Goal: Task Accomplishment & Management: Complete application form

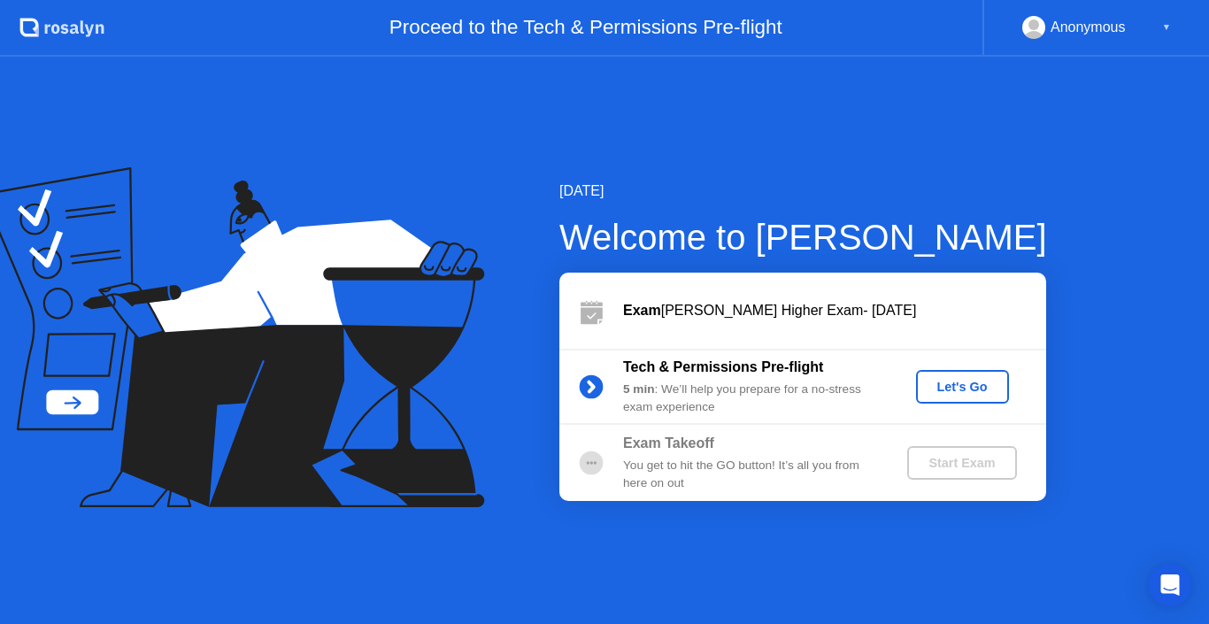
click at [1094, 243] on div "[DATE] Welcome to [PERSON_NAME] Exam [PERSON_NAME] Higher Exam- [DATE] Tech & P…" at bounding box center [604, 340] width 1209 height 567
click at [821, 158] on div "[DATE] Welcome to [PERSON_NAME] Exam [PERSON_NAME] Higher Exam- [DATE] Tech & P…" at bounding box center [604, 340] width 1209 height 567
drag, startPoint x: 996, startPoint y: 221, endPoint x: 972, endPoint y: 350, distance: 130.6
click at [999, 220] on div "Welcome to [PERSON_NAME]" at bounding box center [803, 237] width 488 height 53
click at [1185, 26] on div "Anonymous ▼" at bounding box center [1096, 28] width 227 height 57
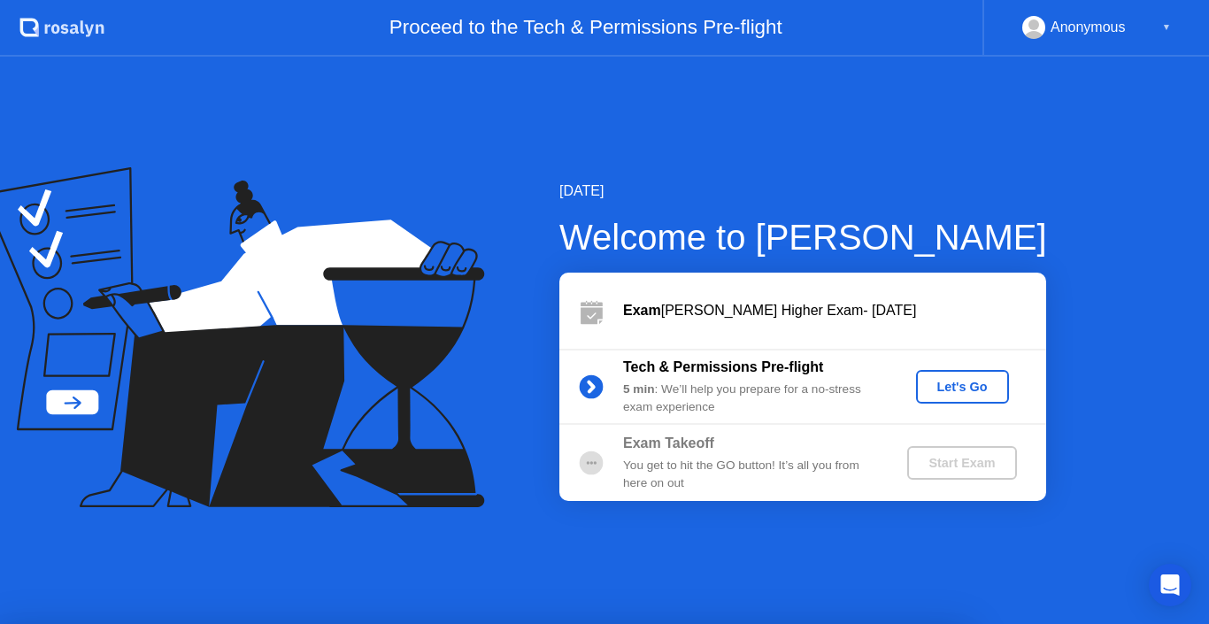
drag, startPoint x: 324, startPoint y: 220, endPoint x: 364, endPoint y: 270, distance: 63.6
click at [334, 623] on div at bounding box center [604, 624] width 1209 height 0
click at [452, 623] on div at bounding box center [604, 624] width 1209 height 0
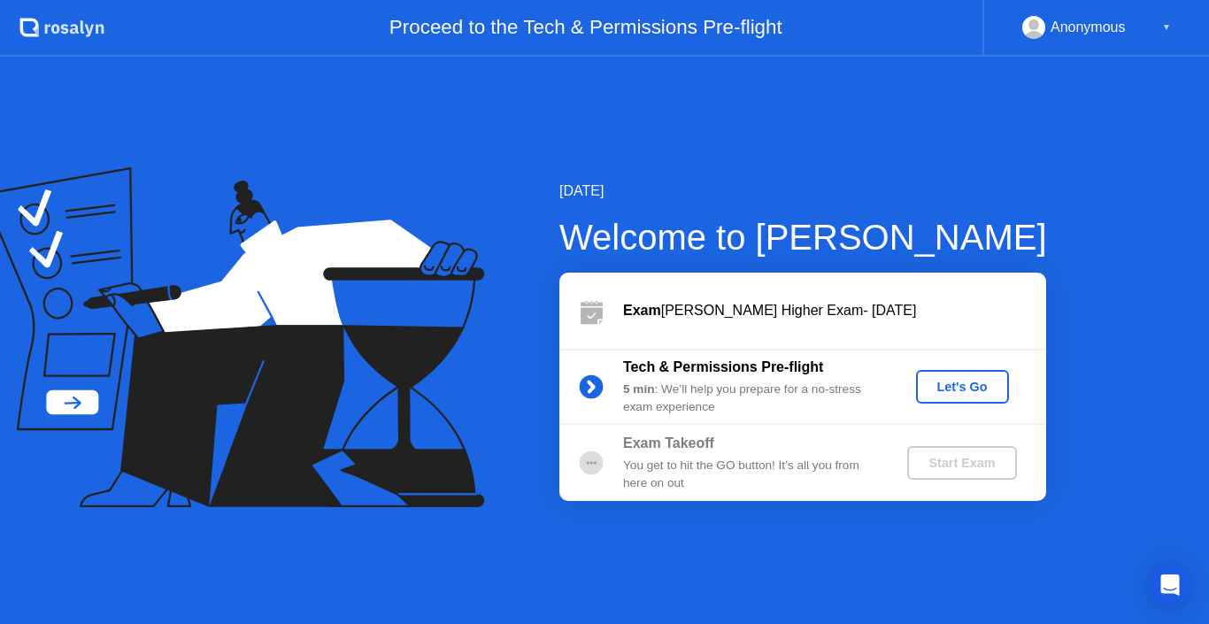
click at [978, 394] on div "Let's Go" at bounding box center [962, 387] width 79 height 14
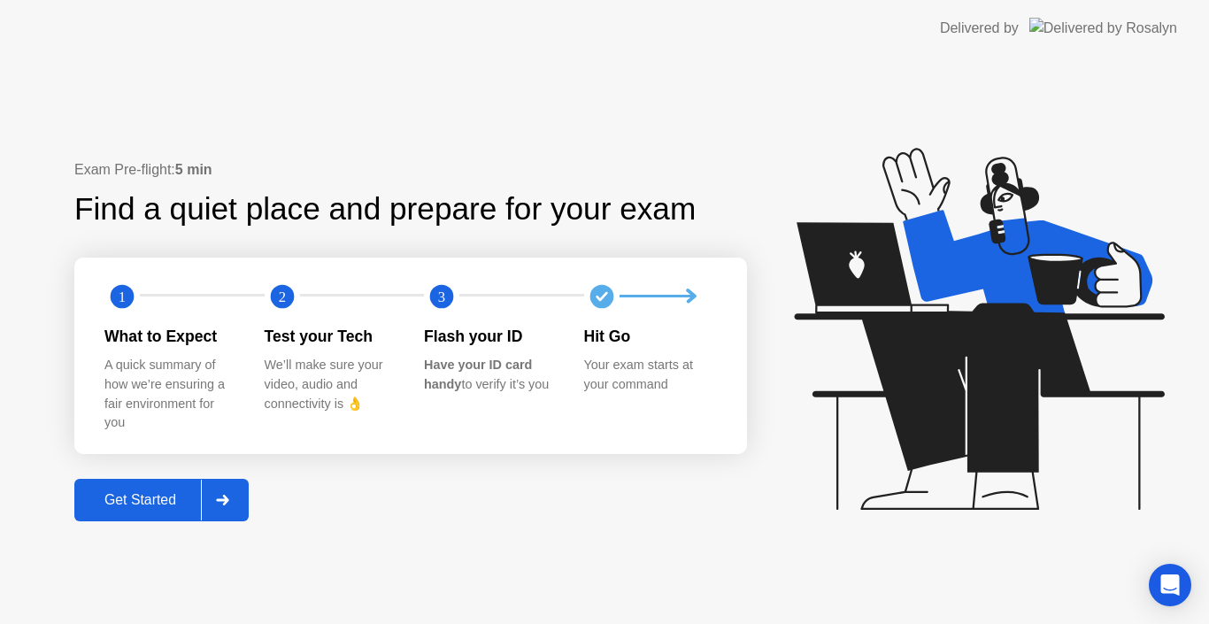
click at [226, 510] on div at bounding box center [222, 500] width 42 height 41
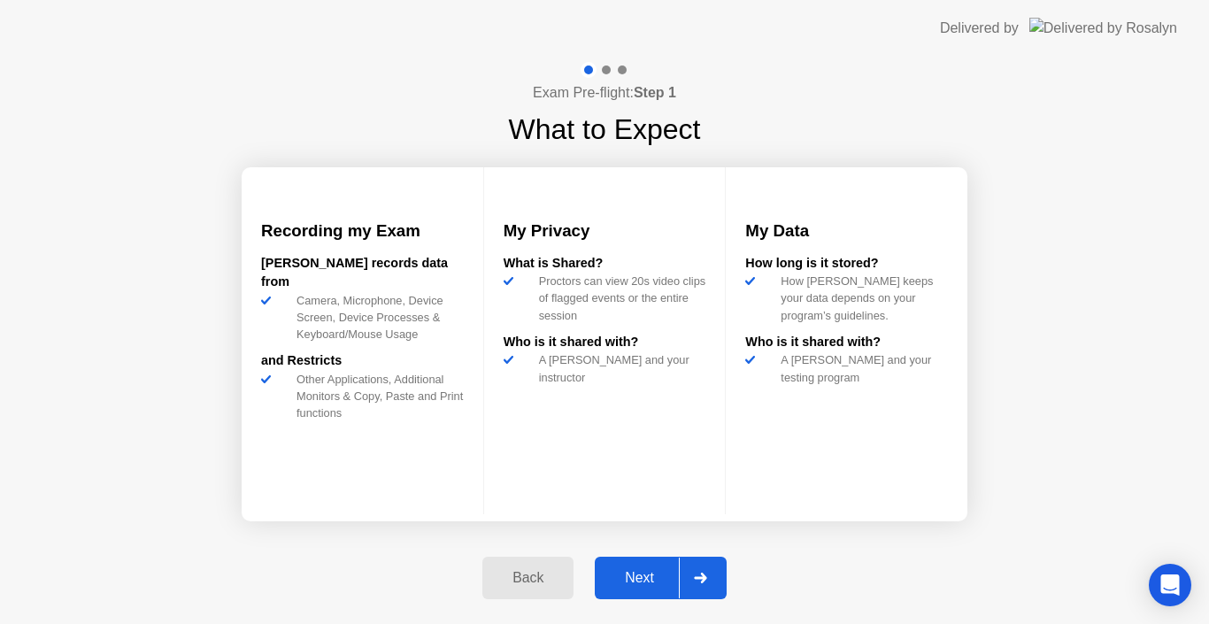
click at [703, 577] on icon at bounding box center [700, 578] width 12 height 11
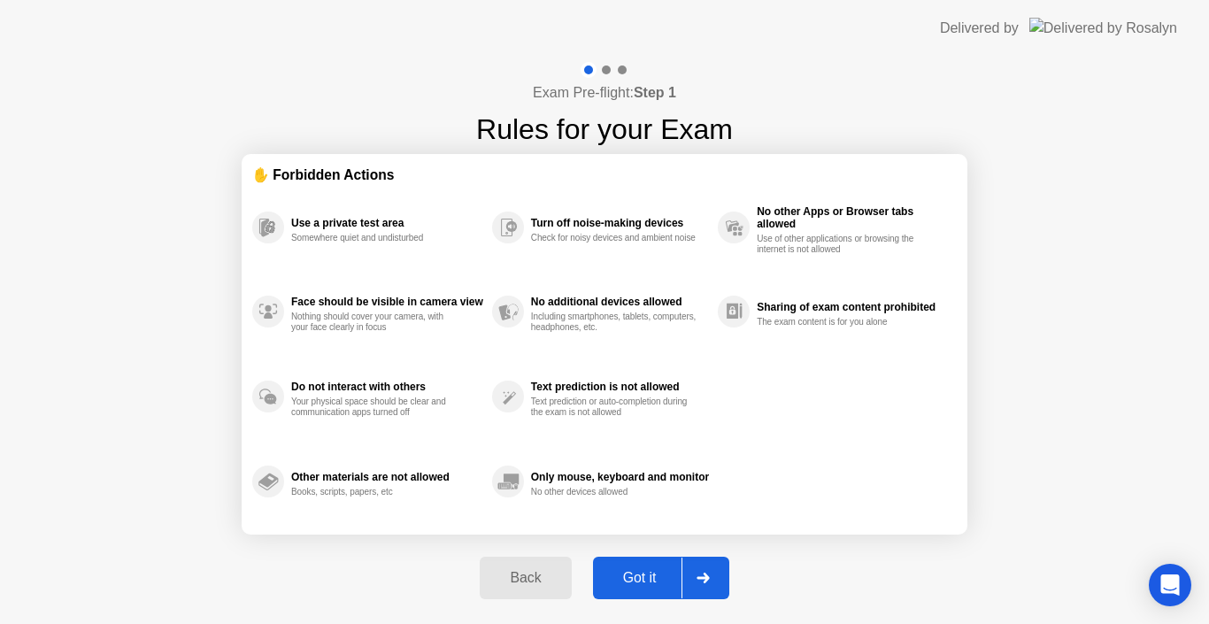
click at [703, 577] on icon at bounding box center [703, 578] width 12 height 11
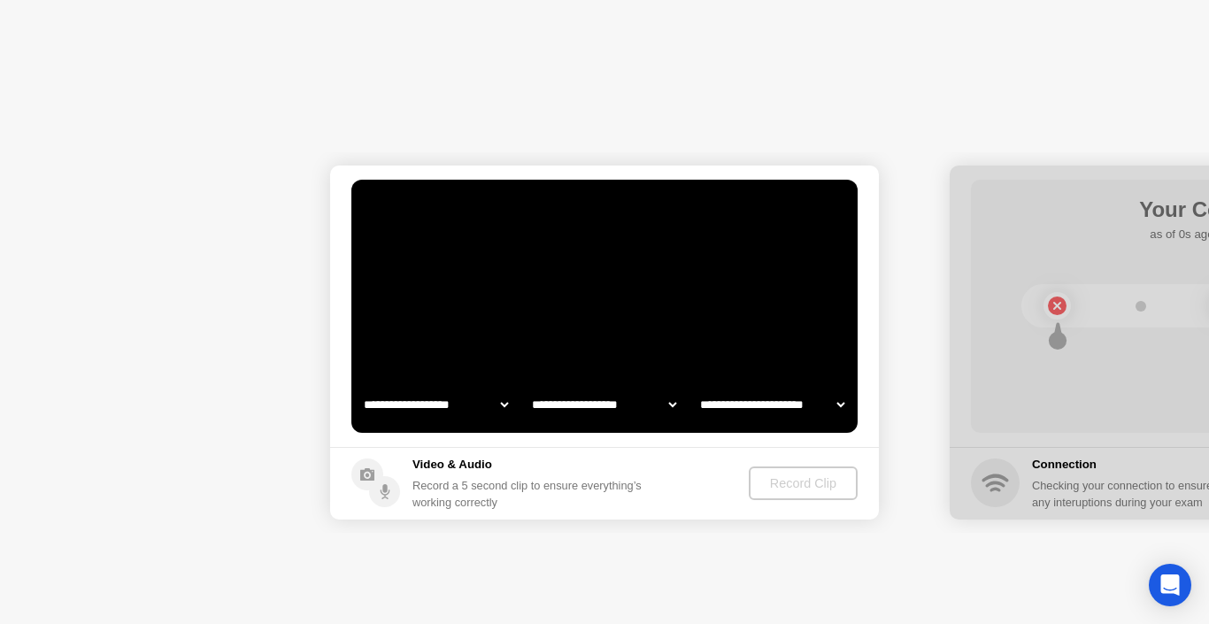
select select "**********"
select select "*******"
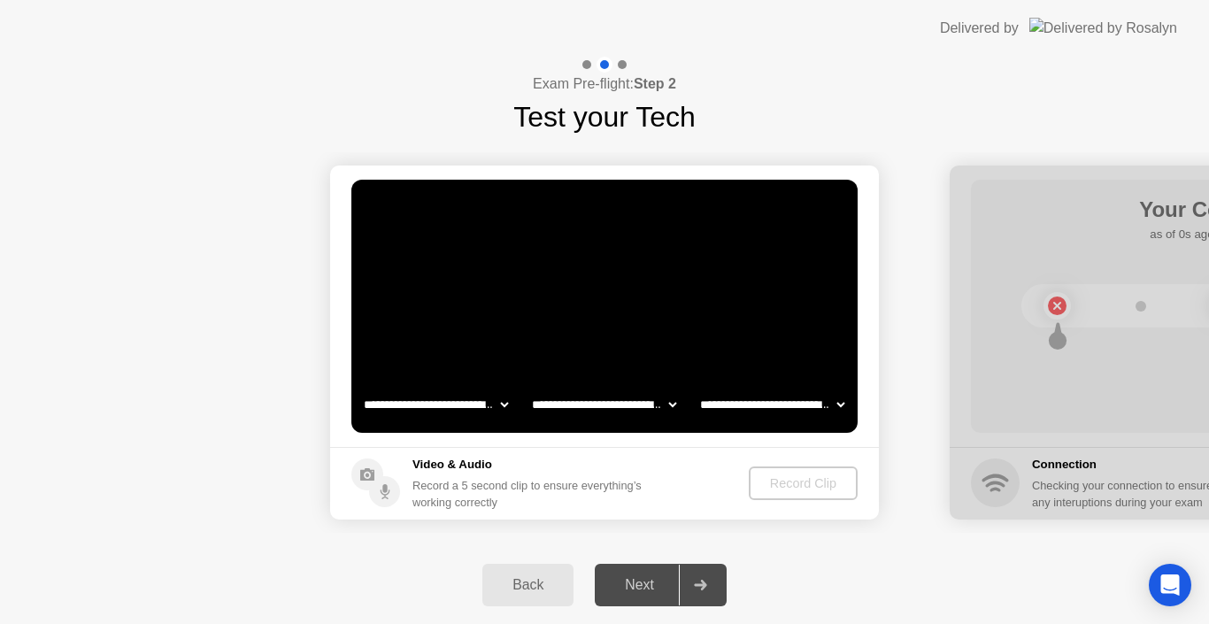
click at [698, 228] on video at bounding box center [604, 306] width 506 height 253
click at [642, 401] on select "**********" at bounding box center [604, 404] width 151 height 35
click at [836, 490] on div "Record Clip" at bounding box center [804, 483] width 95 height 14
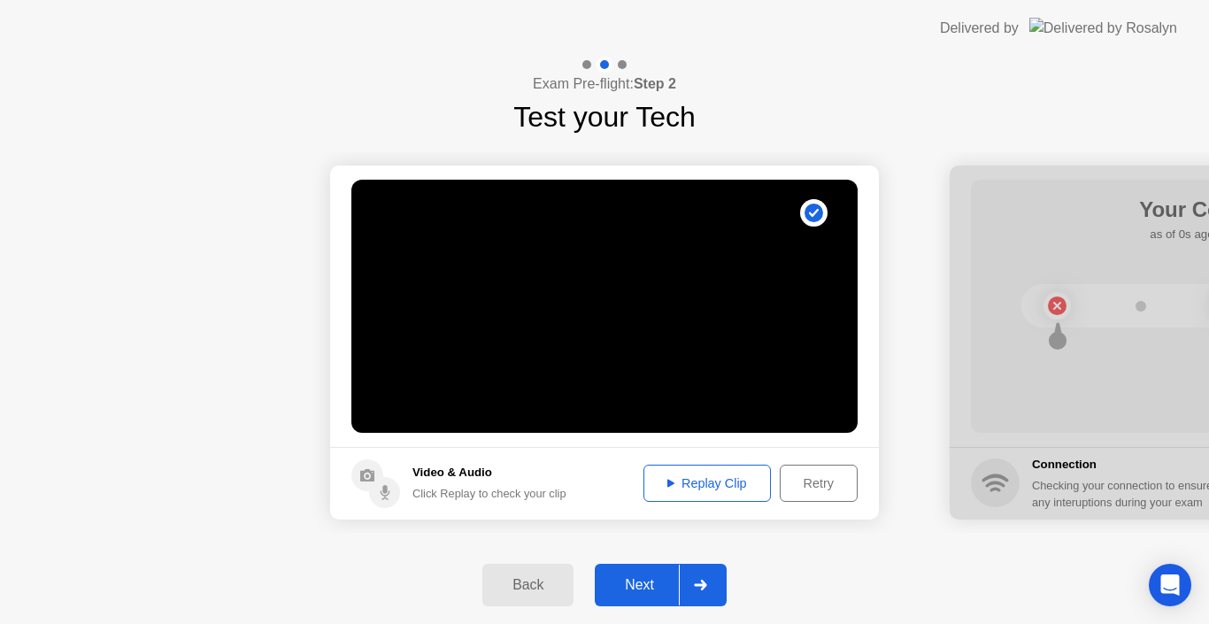
click at [708, 476] on div "Replay Clip" at bounding box center [707, 483] width 115 height 14
click at [663, 584] on div "Next" at bounding box center [639, 585] width 79 height 16
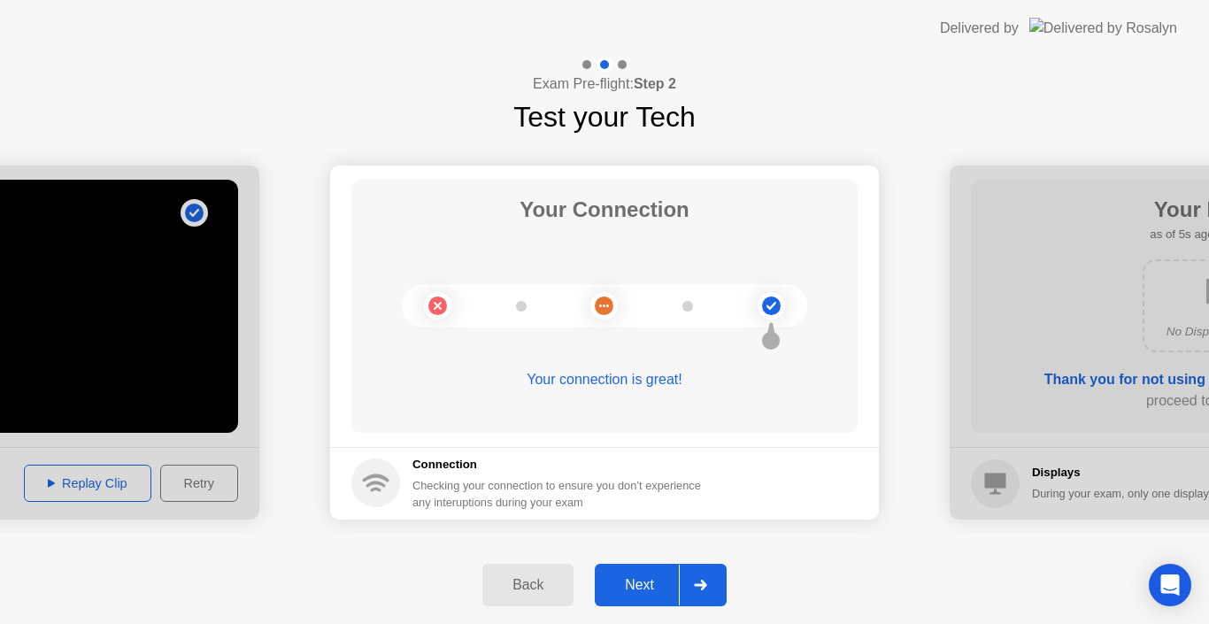
click at [663, 584] on div "Next" at bounding box center [639, 585] width 79 height 16
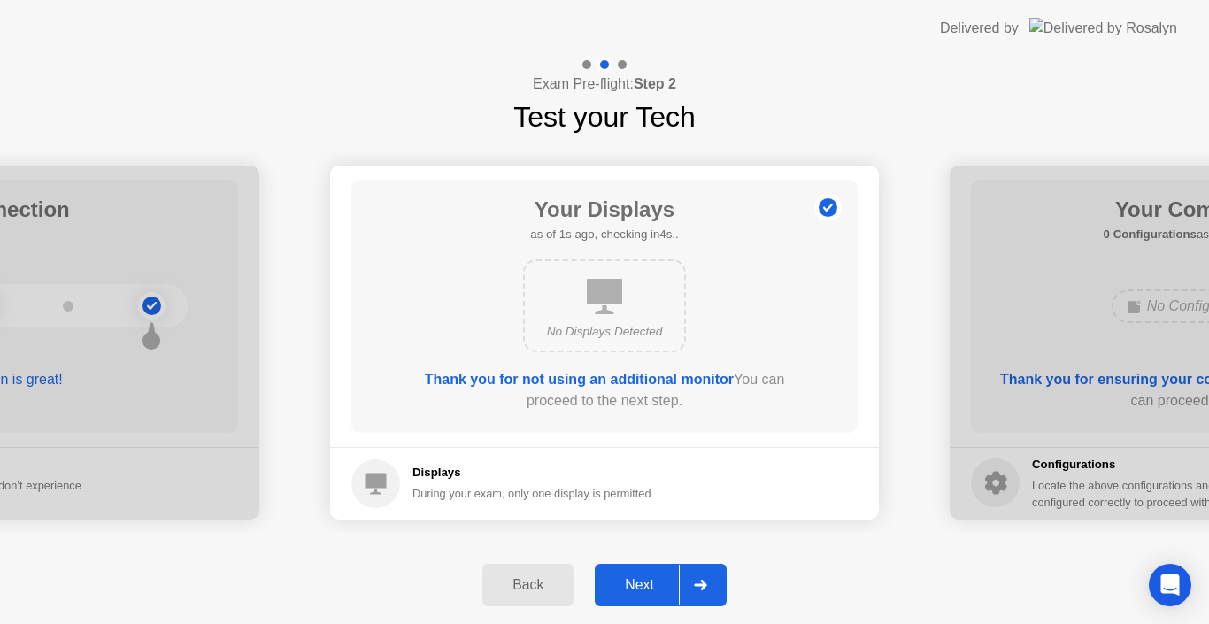
click at [663, 584] on div "Next" at bounding box center [639, 585] width 79 height 16
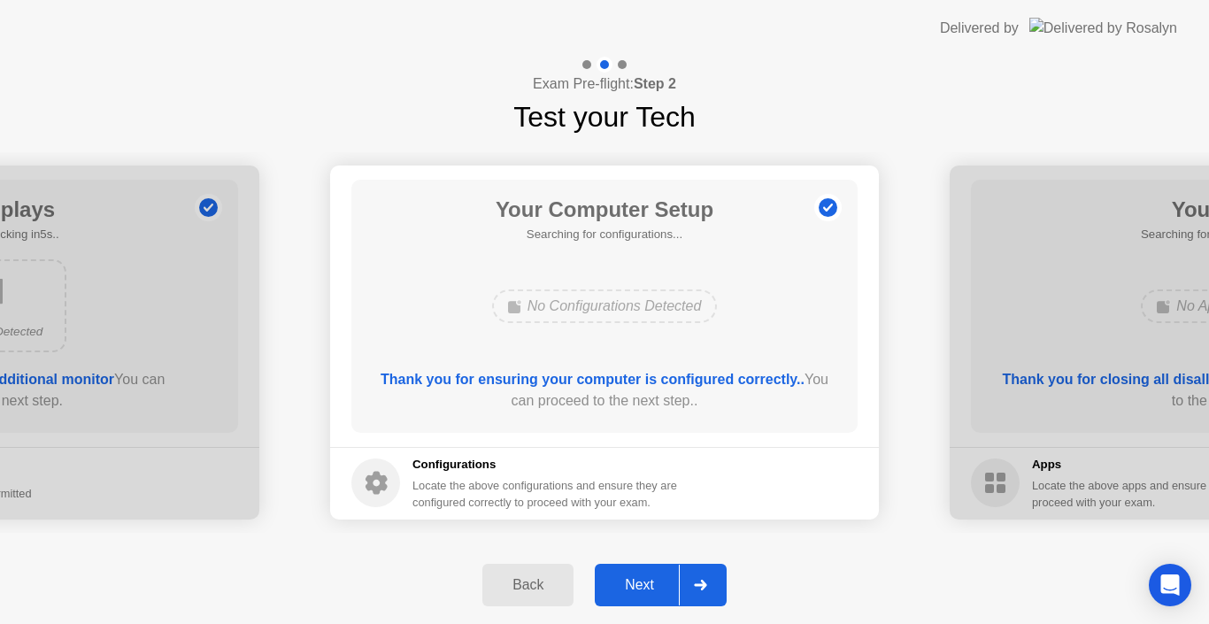
click at [663, 584] on div "Next" at bounding box center [639, 585] width 79 height 16
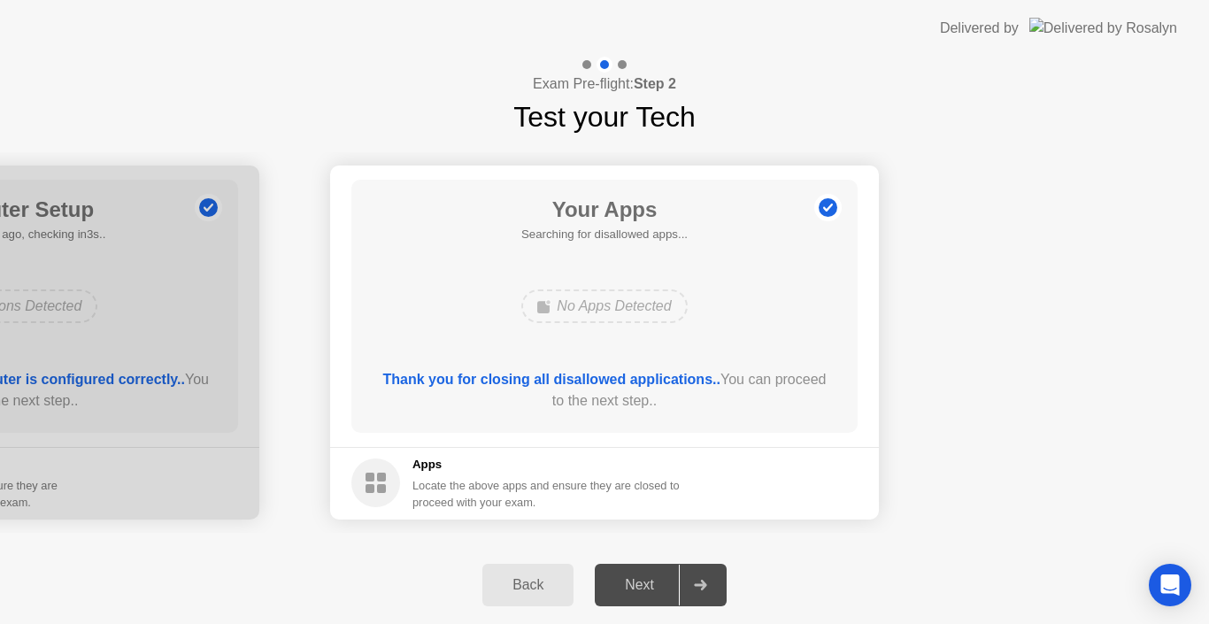
click at [663, 584] on div "Next" at bounding box center [639, 585] width 79 height 16
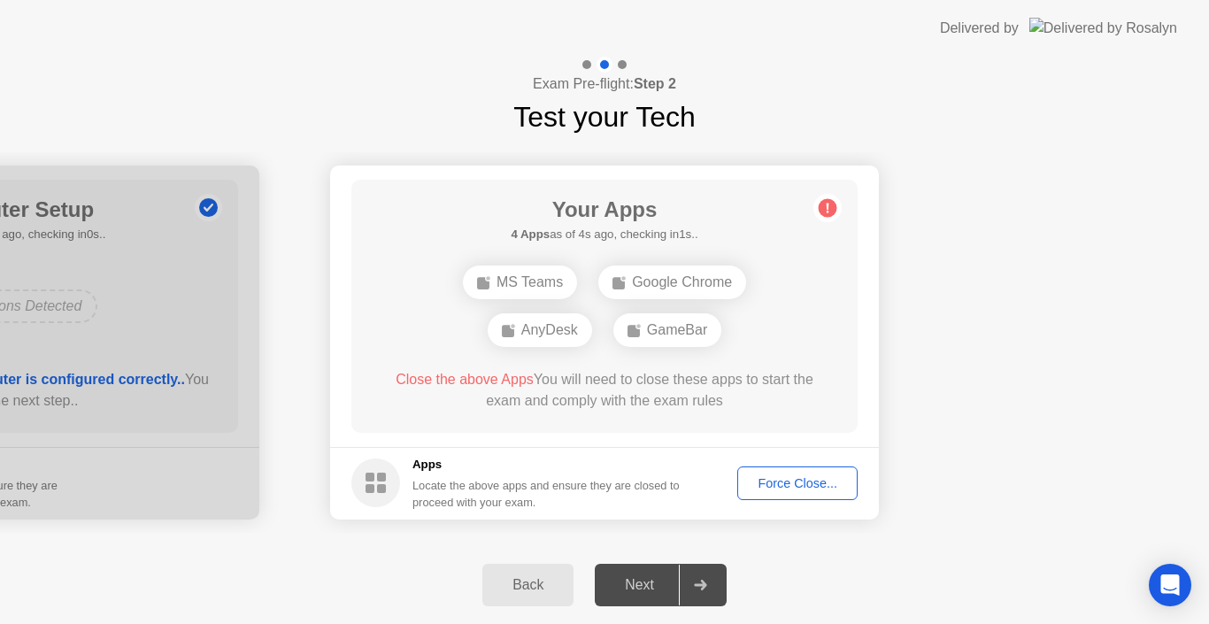
click at [815, 484] on div "Force Close..." at bounding box center [798, 483] width 108 height 14
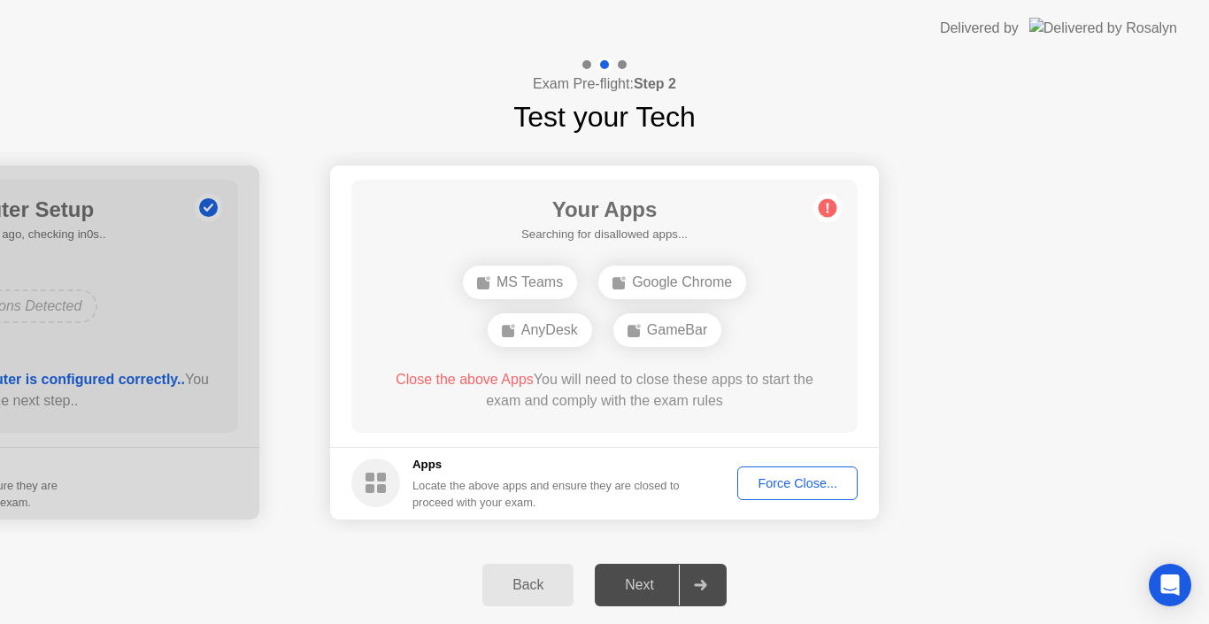
click at [821, 490] on div "Force Close..." at bounding box center [798, 483] width 108 height 14
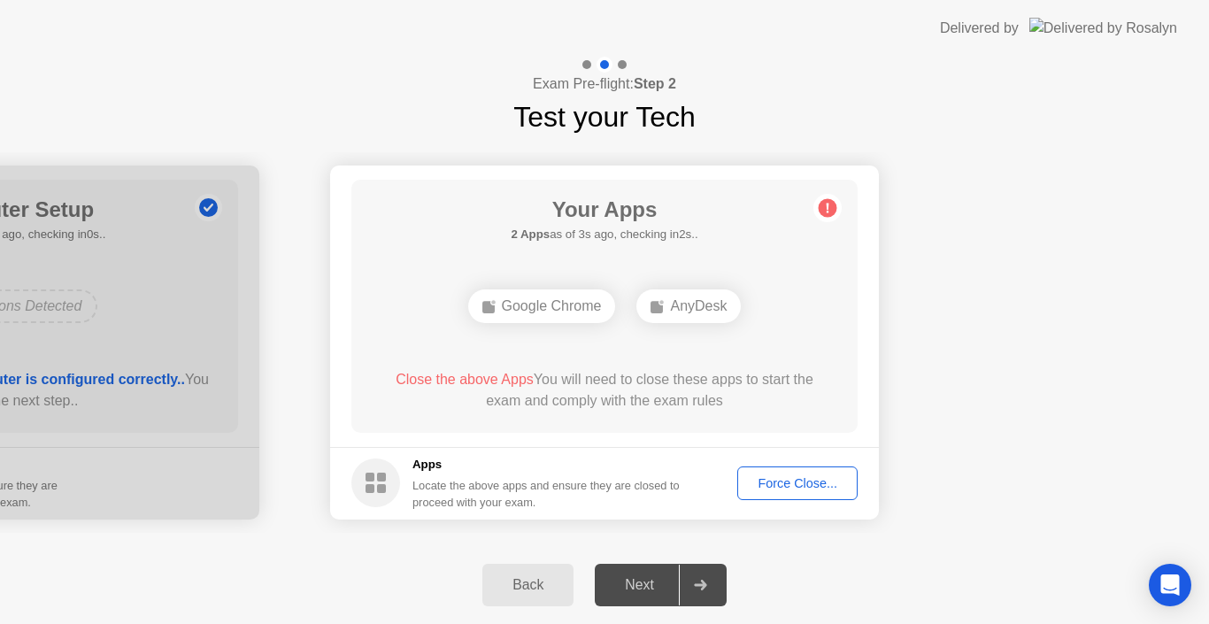
click at [539, 380] on div "Close the above Apps You will need to close these apps to start the exam and co…" at bounding box center [605, 390] width 456 height 42
click at [539, 378] on div "Close the above Apps You will need to close these apps to start the exam and co…" at bounding box center [605, 390] width 456 height 42
click at [550, 304] on div "Google Chrome" at bounding box center [542, 306] width 148 height 34
click at [674, 305] on div "AnyDesk" at bounding box center [689, 306] width 104 height 34
click at [745, 482] on div "Force Close..." at bounding box center [798, 483] width 108 height 14
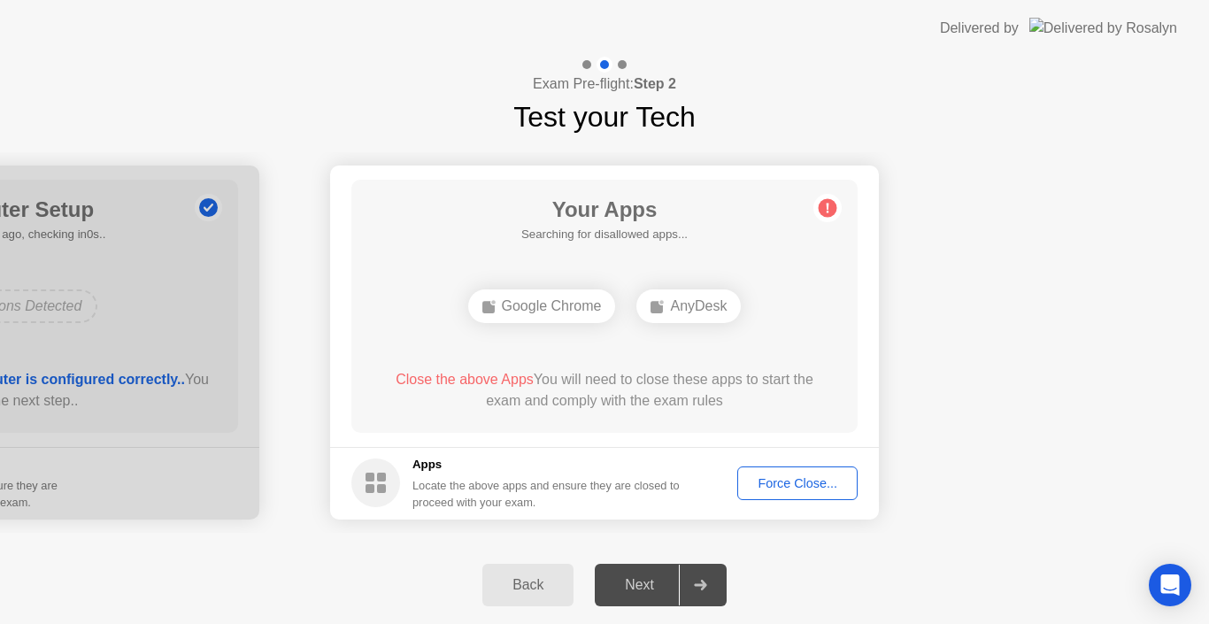
click at [822, 205] on circle at bounding box center [828, 207] width 19 height 19
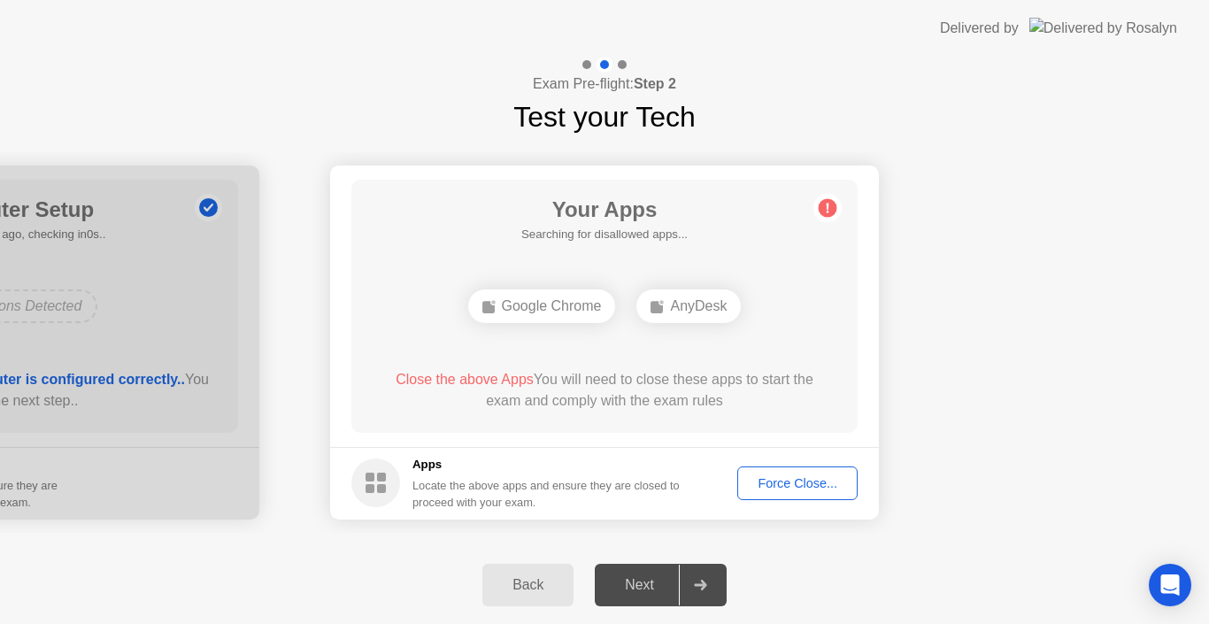
click at [528, 580] on div "Back" at bounding box center [528, 585] width 81 height 16
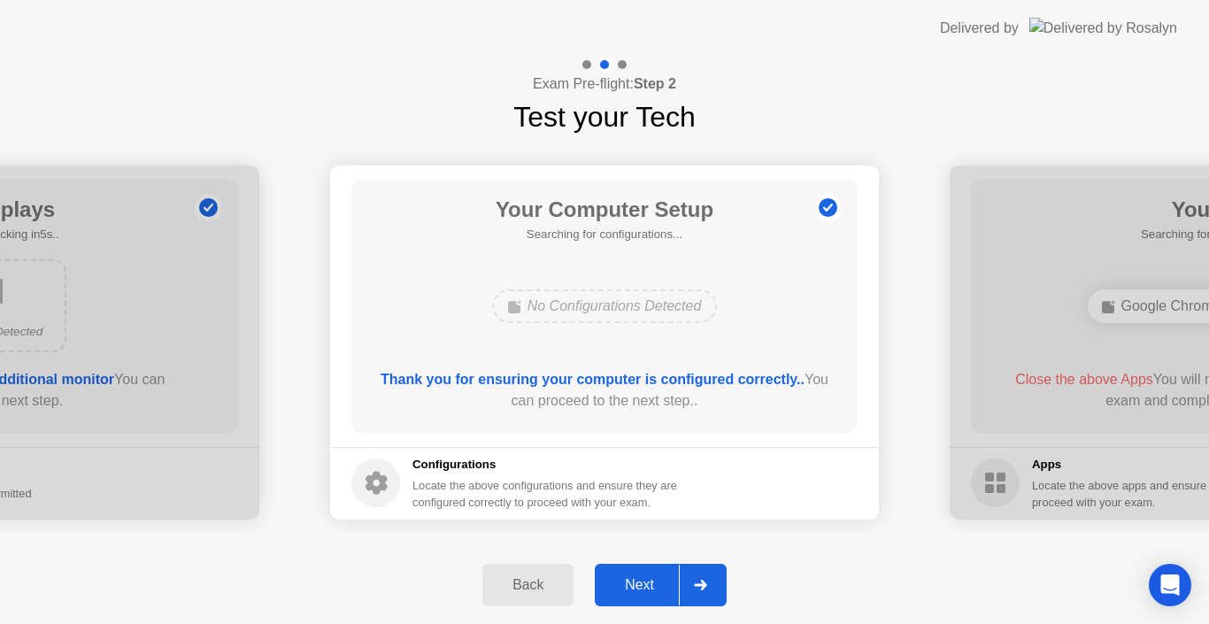
click at [528, 580] on div "Back" at bounding box center [528, 585] width 81 height 16
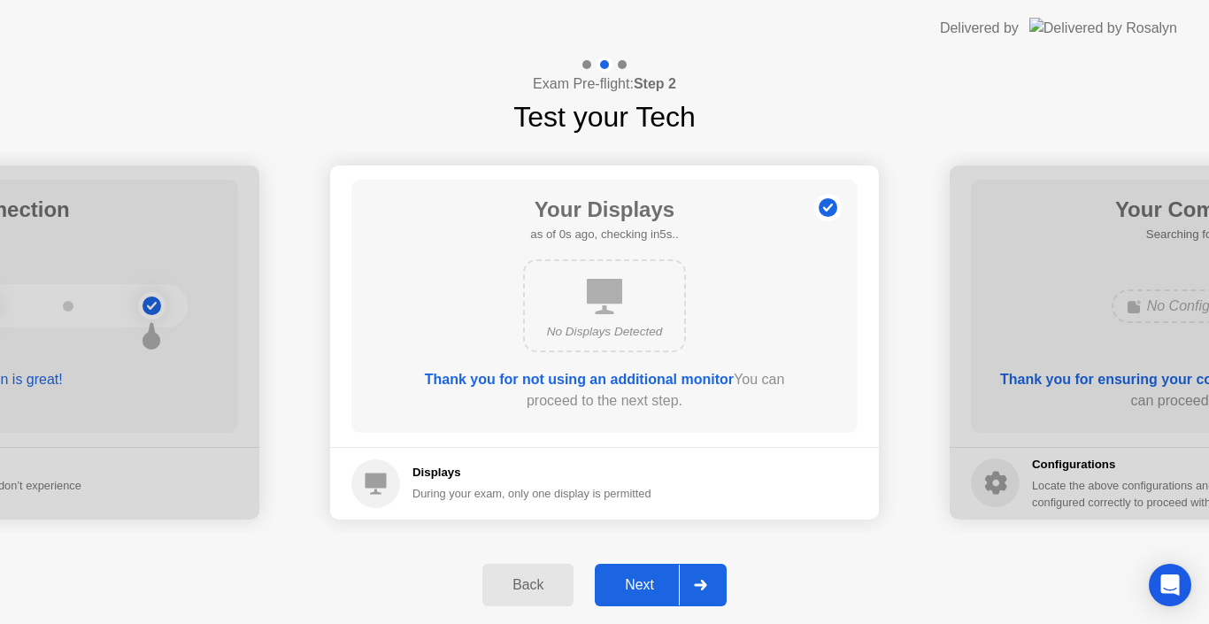
click at [528, 580] on div "Back" at bounding box center [528, 585] width 81 height 16
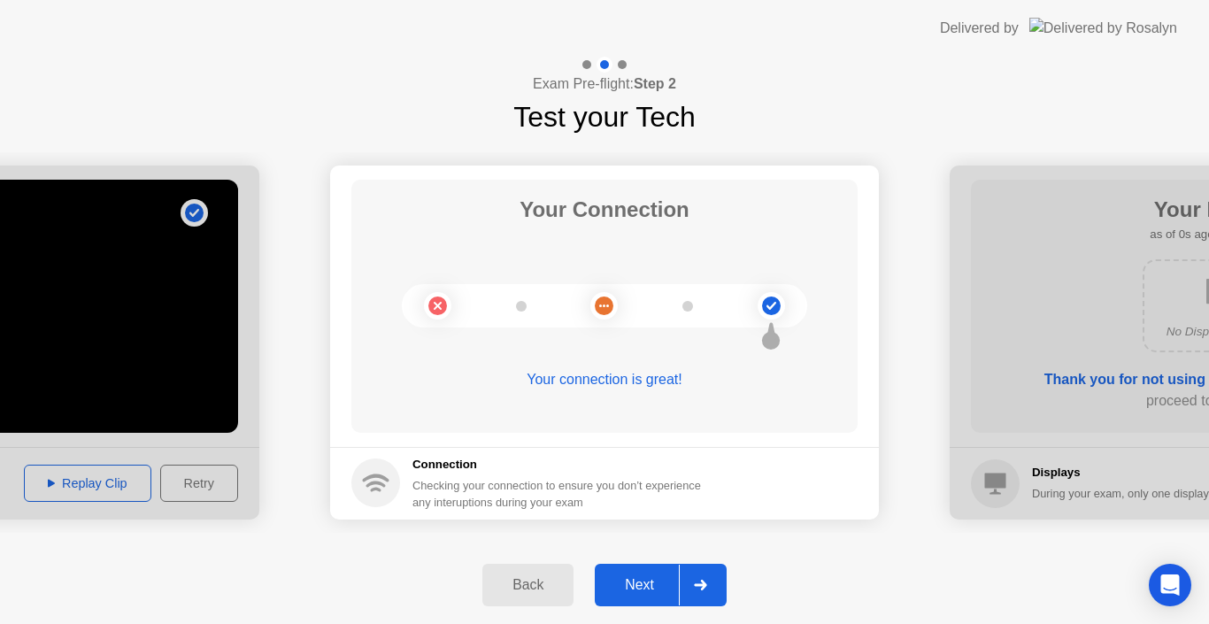
click at [528, 580] on div "Back" at bounding box center [528, 585] width 81 height 16
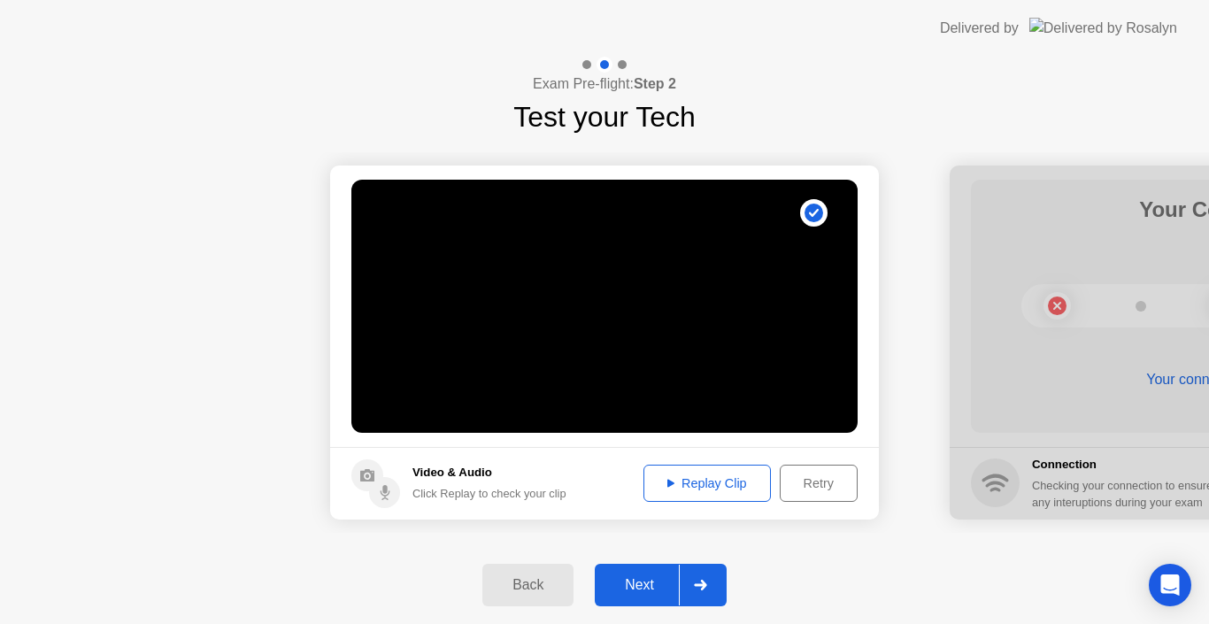
click at [528, 580] on div "Back" at bounding box center [528, 585] width 81 height 16
